Goal: Find specific page/section: Find specific page/section

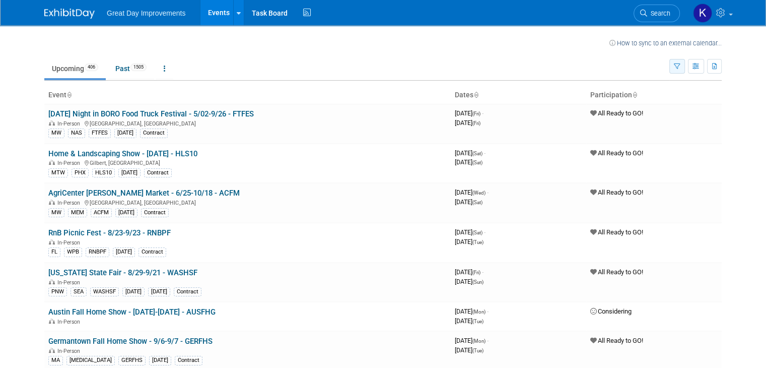
click at [684, 72] on button "button" at bounding box center [678, 66] width 16 height 15
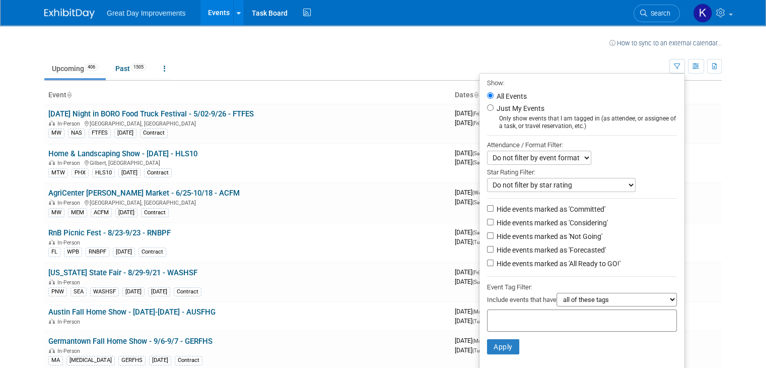
click at [515, 314] on input "text" at bounding box center [532, 319] width 81 height 10
type input "GC"
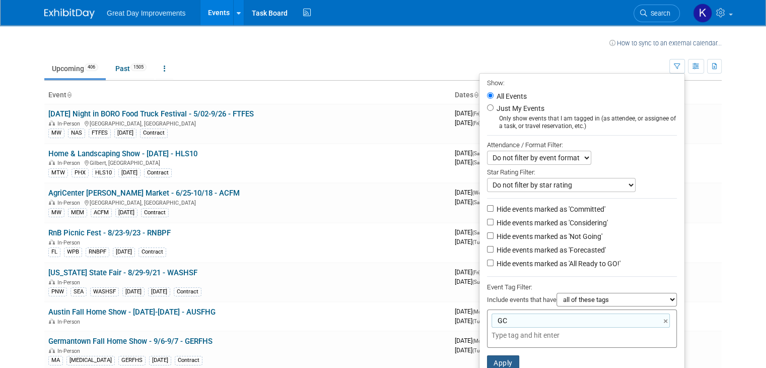
click at [509, 359] on button "Apply" at bounding box center [503, 362] width 32 height 15
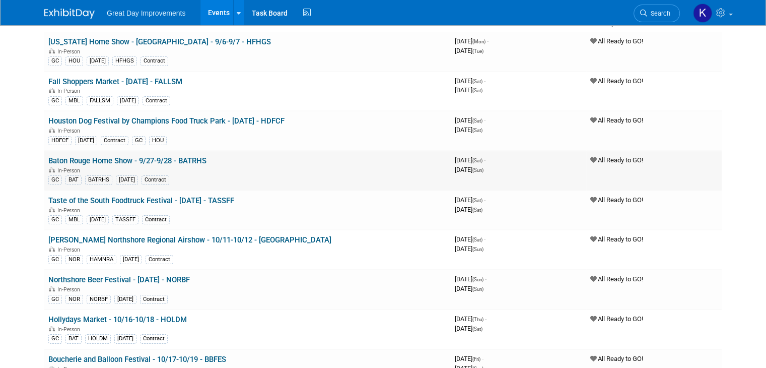
scroll to position [50, 0]
